Goal: Find specific page/section: Find specific page/section

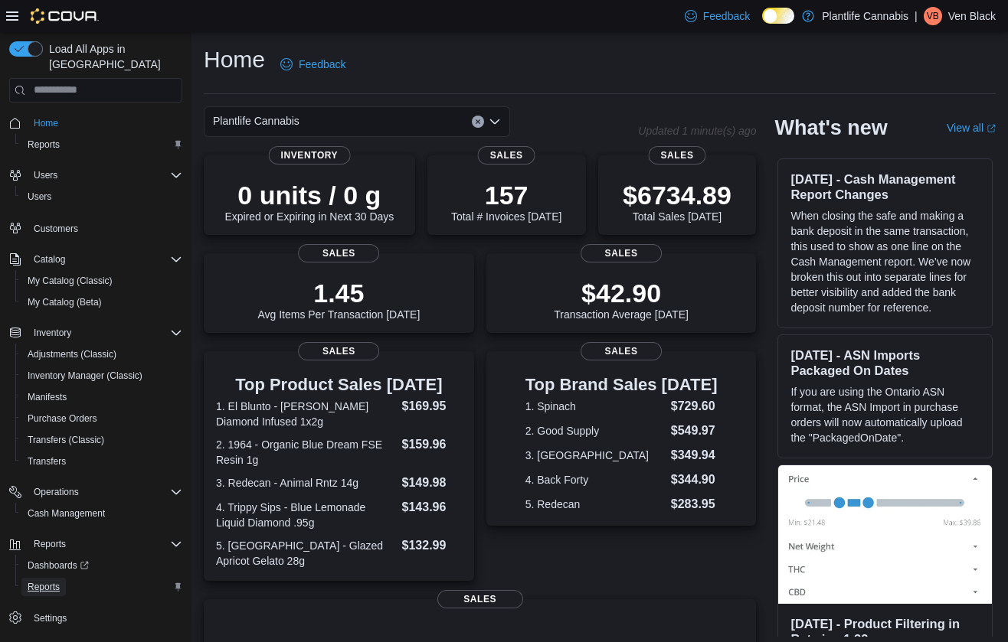
click at [57, 581] on span "Reports" at bounding box center [44, 587] width 32 height 12
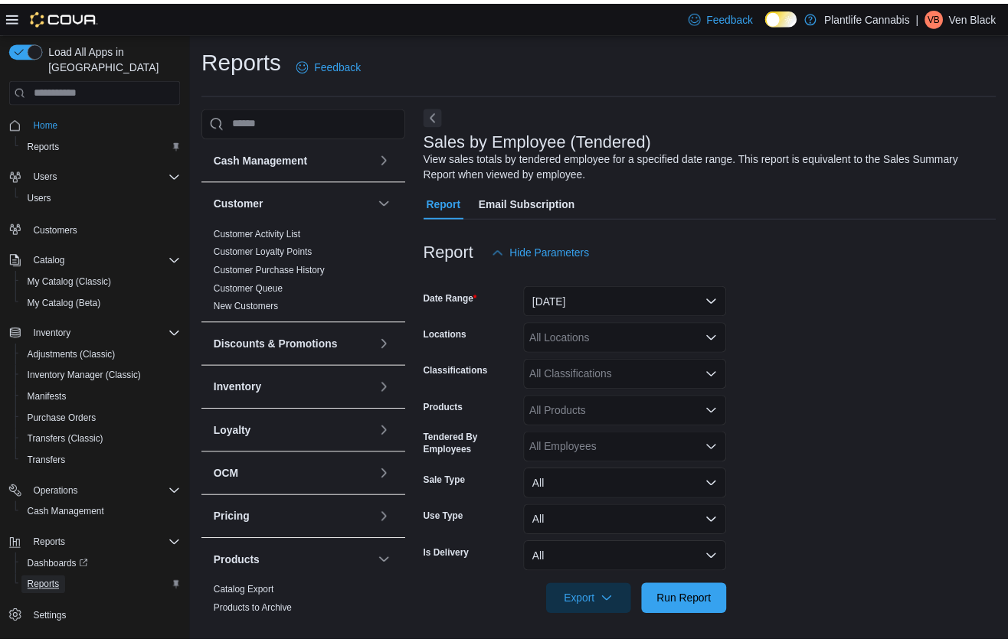
scroll to position [5, 0]
